Goal: Navigation & Orientation: Find specific page/section

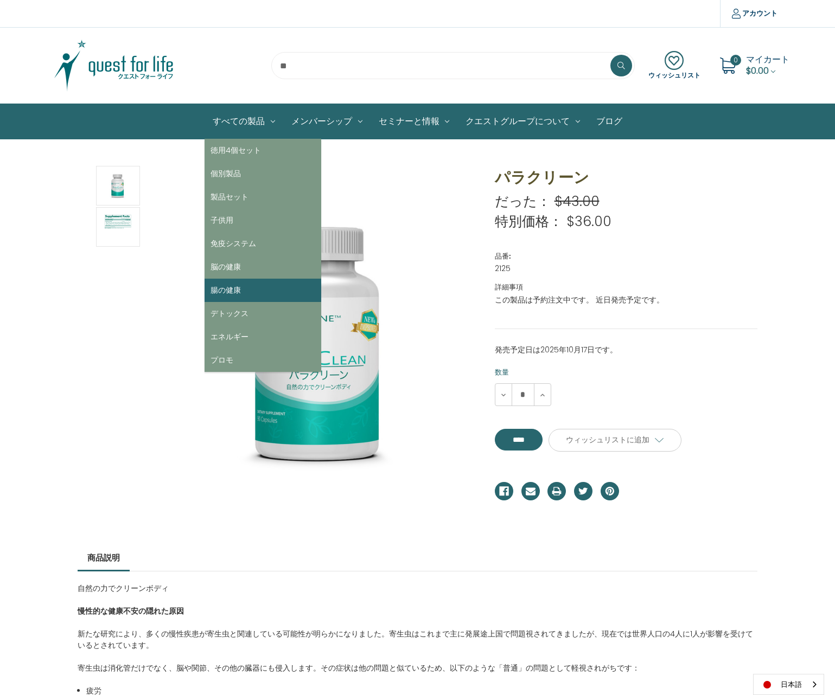
click at [244, 291] on link "腸の健康" at bounding box center [262, 290] width 117 height 23
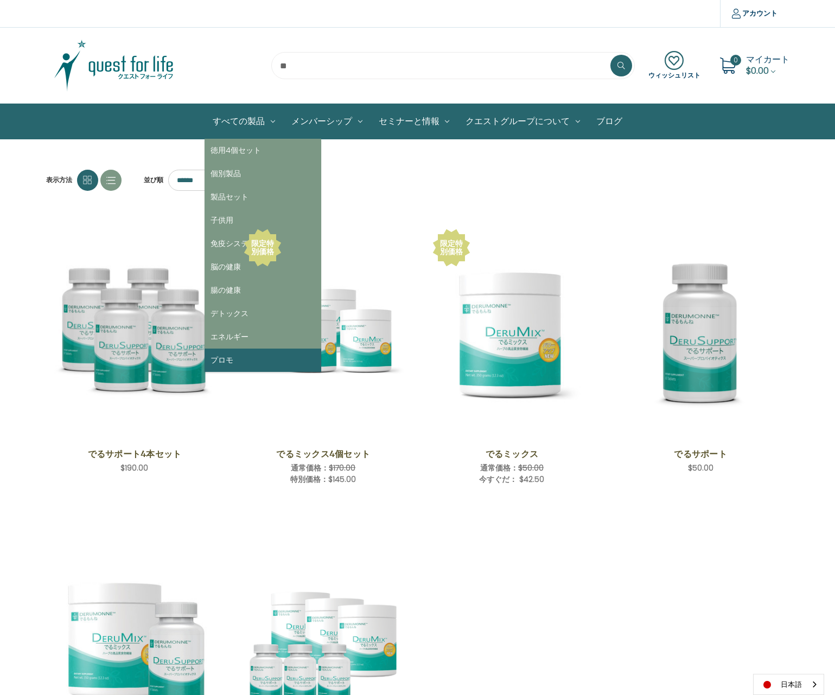
click at [226, 357] on link "プロモ" at bounding box center [262, 360] width 117 height 23
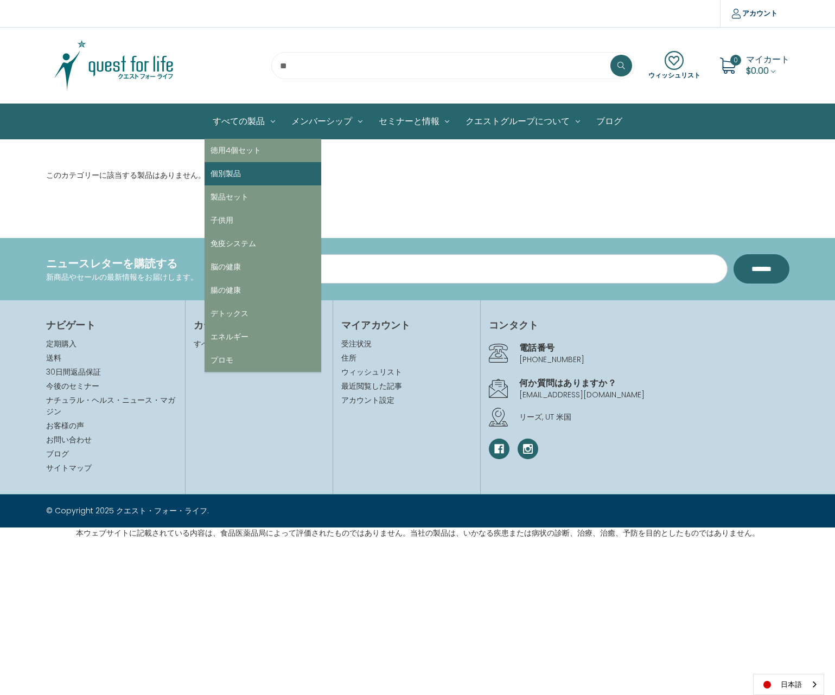
click at [249, 175] on link "個別製品" at bounding box center [262, 173] width 117 height 23
